Goal: Information Seeking & Learning: Learn about a topic

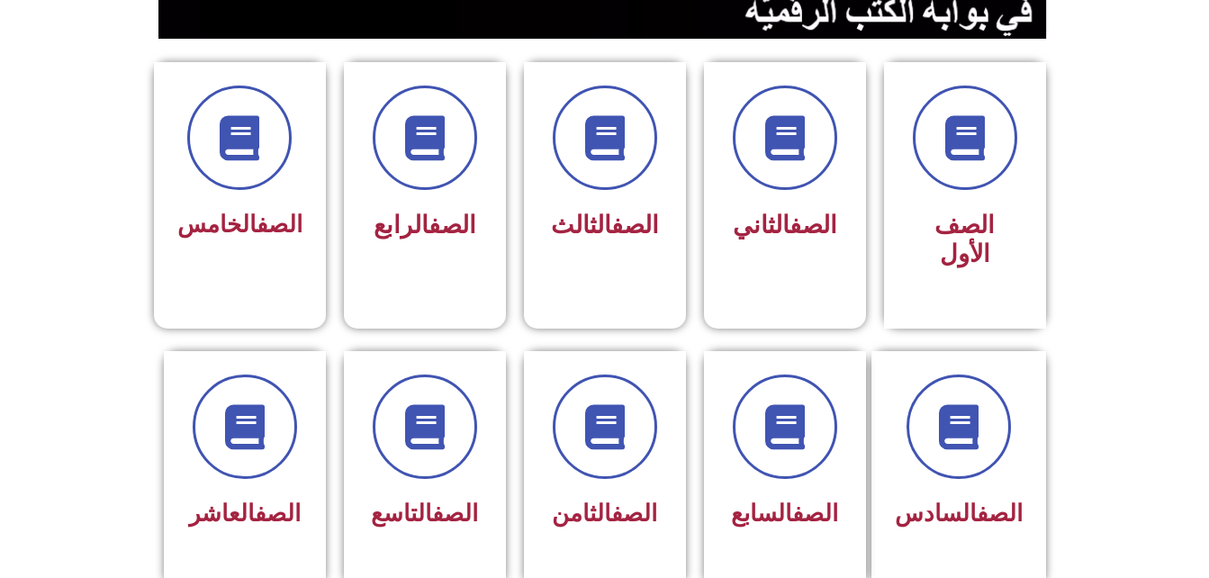
scroll to position [467, 0]
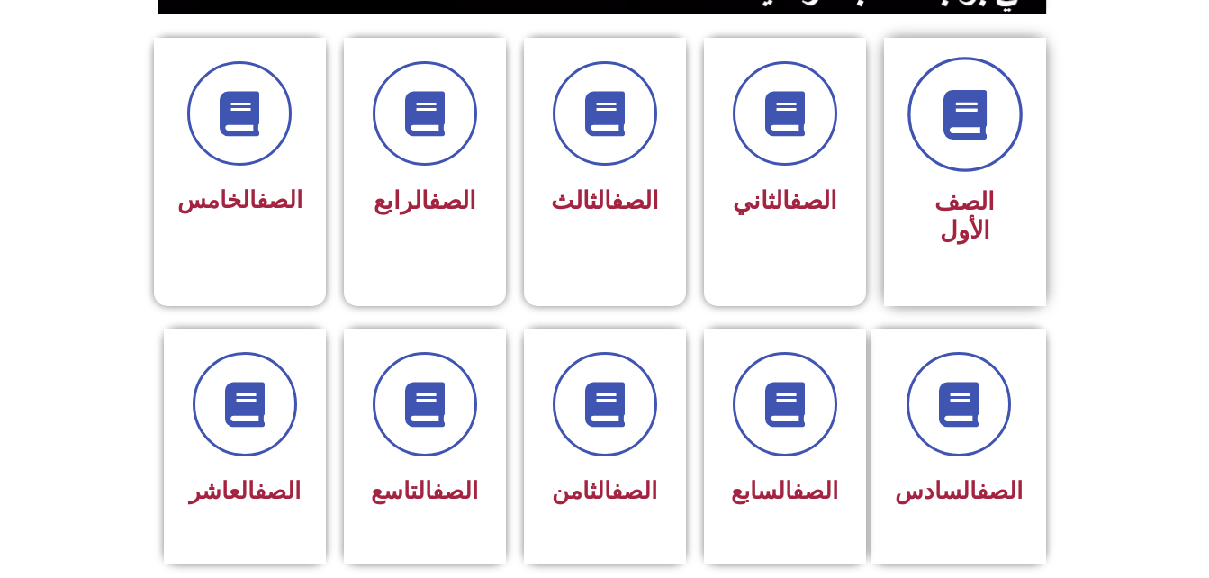
click at [933, 129] on span at bounding box center [964, 114] width 115 height 115
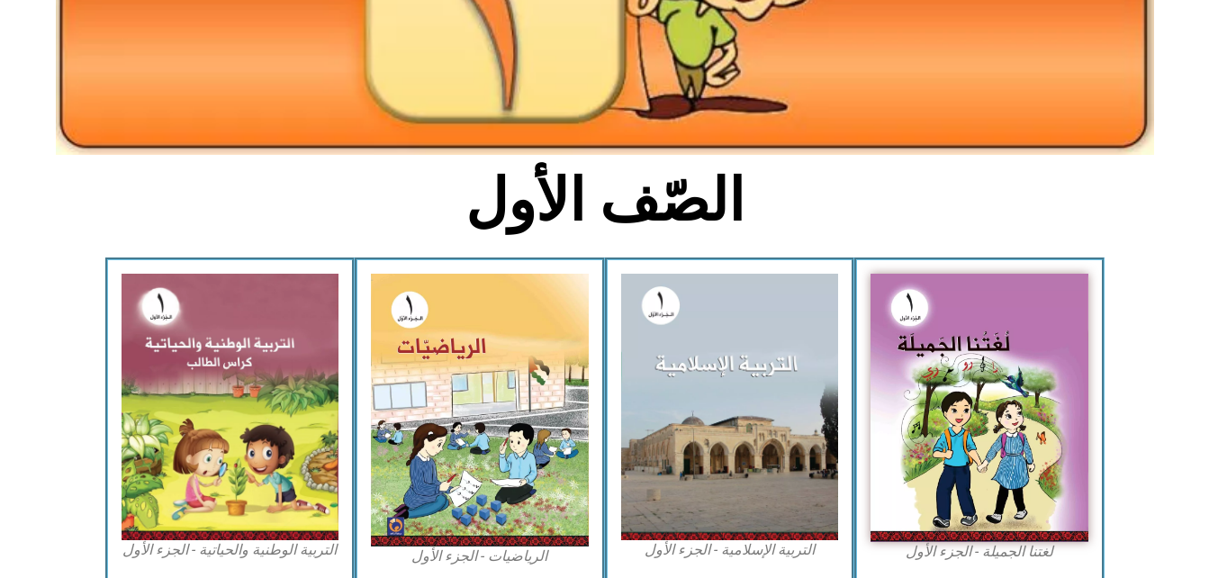
scroll to position [313, 0]
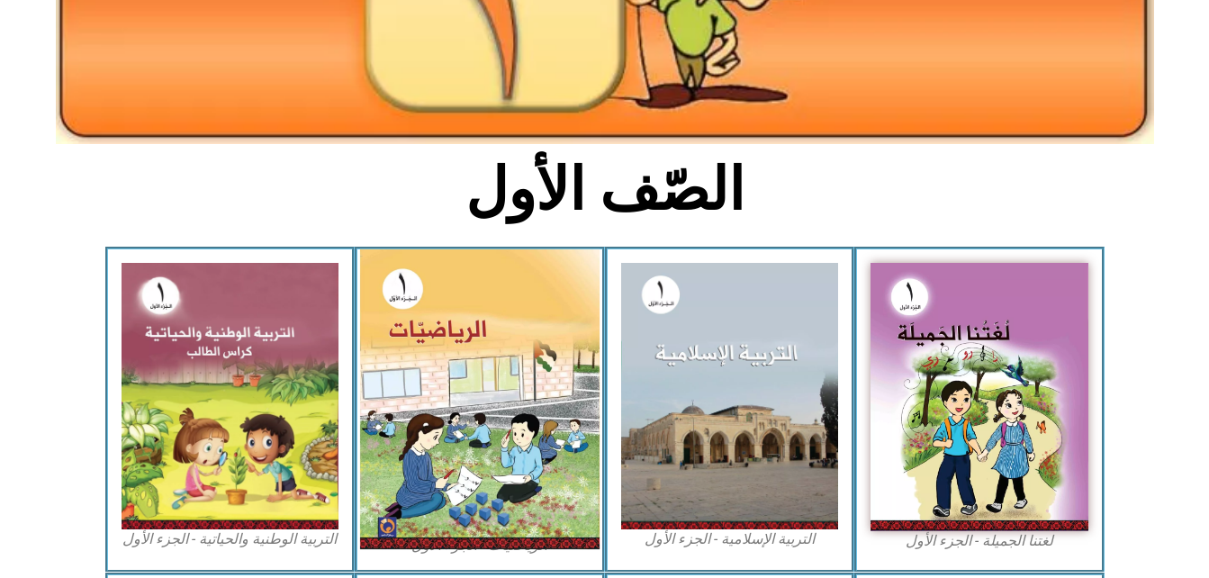
click at [500, 320] on img at bounding box center [479, 399] width 239 height 300
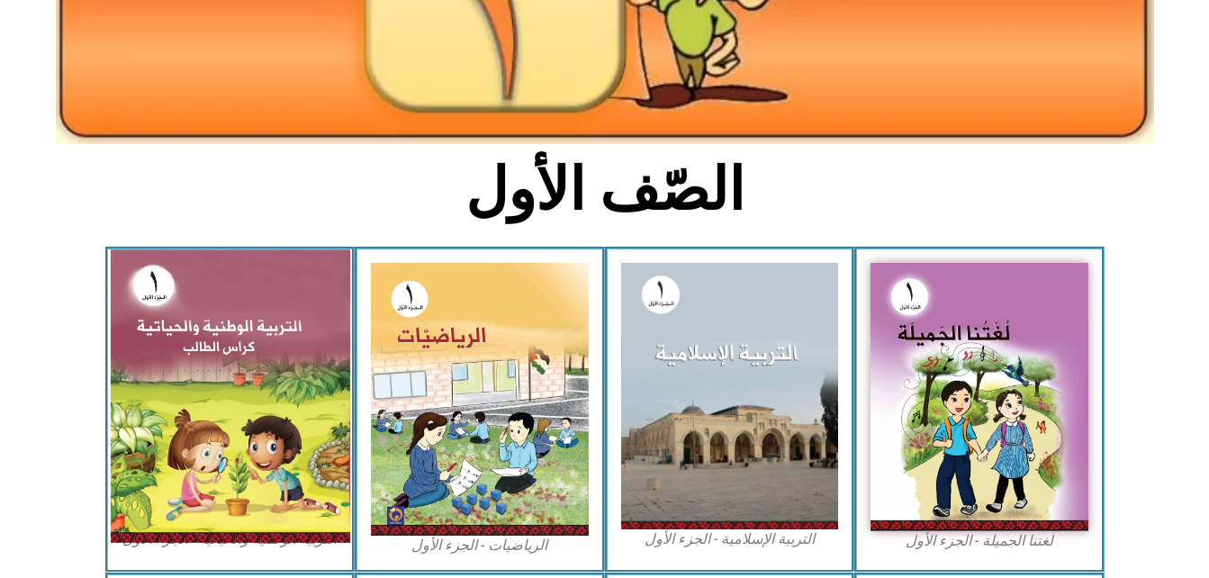
click at [310, 325] on img at bounding box center [229, 395] width 239 height 293
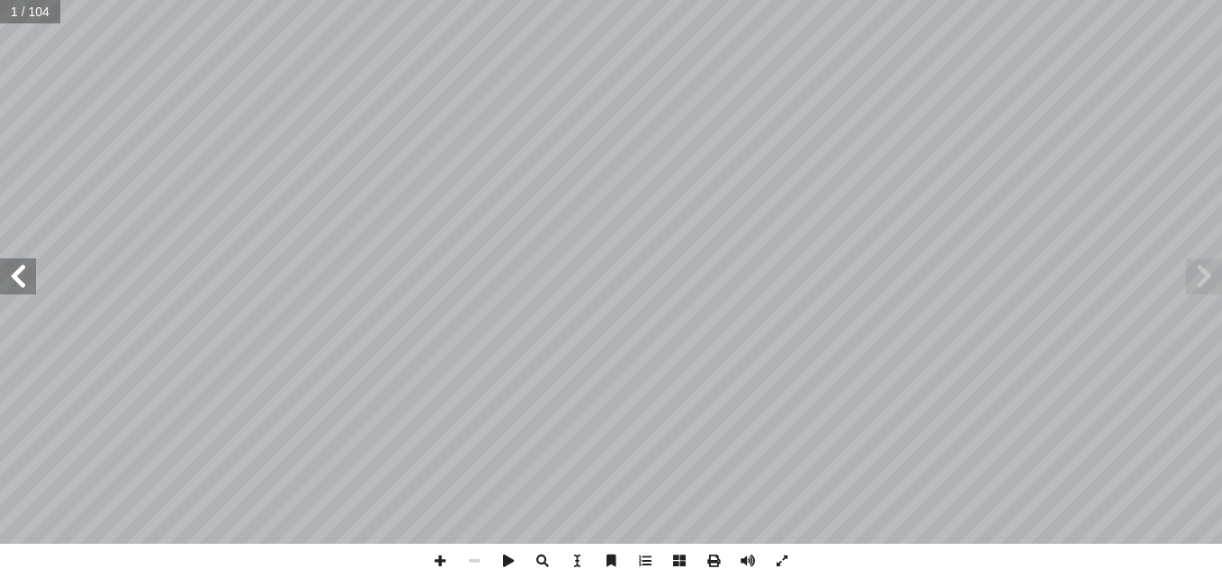
click at [21, 278] on span at bounding box center [18, 276] width 36 height 36
click at [14, 279] on span at bounding box center [18, 276] width 36 height 36
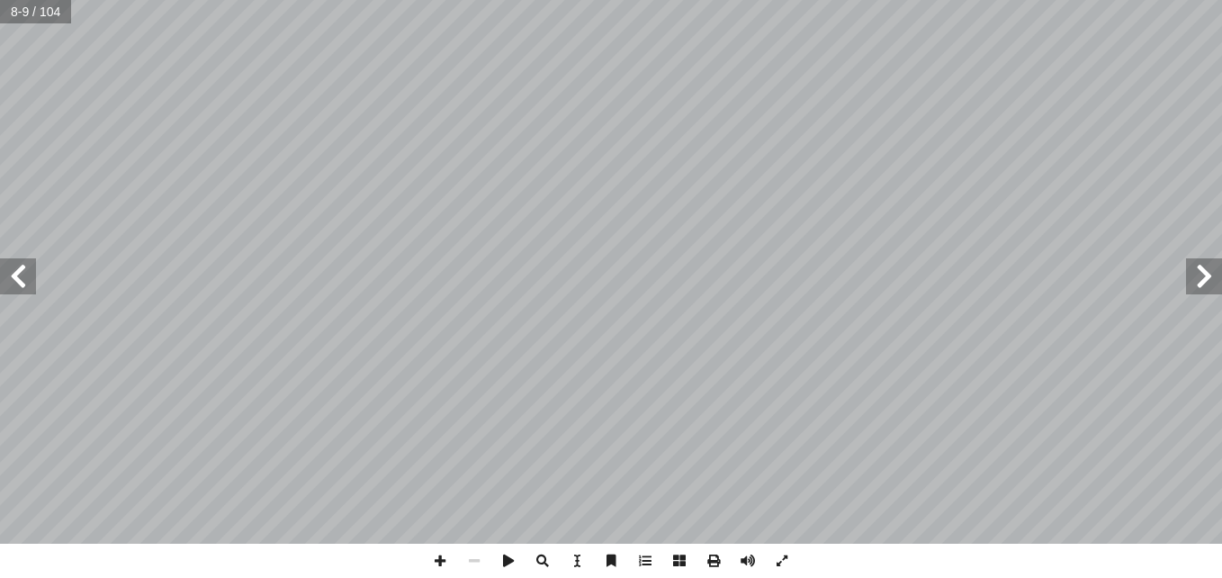
click at [14, 279] on span at bounding box center [18, 276] width 36 height 36
